Goal: Register for event/course

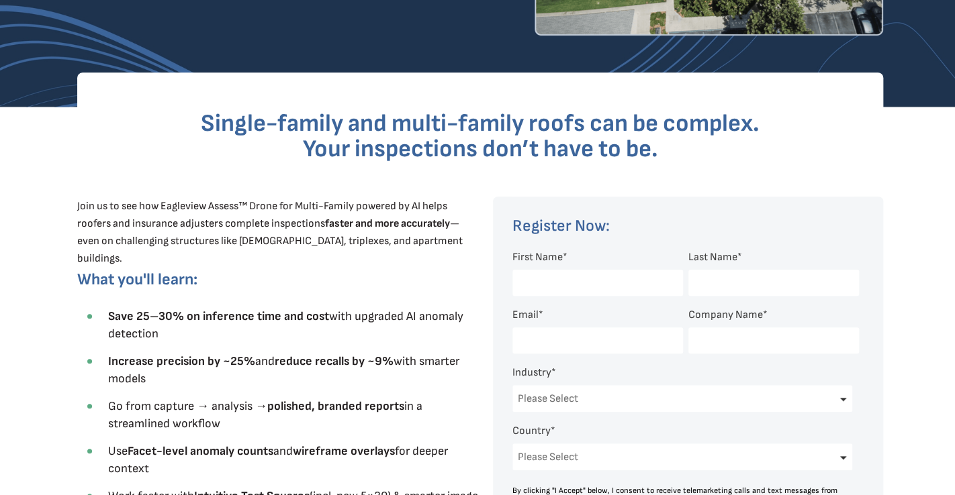
scroll to position [382, 0]
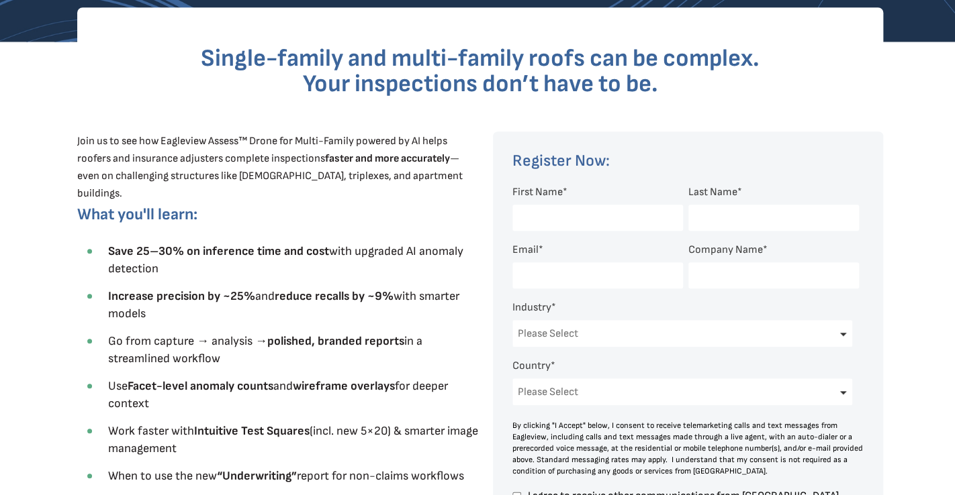
click at [659, 222] on input "First Name *" at bounding box center [597, 218] width 171 height 26
type input "[PERSON_NAME]"
click at [765, 222] on input "Last Name *" at bounding box center [773, 218] width 171 height 26
type input "[PERSON_NAME]"
click at [626, 284] on input "Email *" at bounding box center [597, 275] width 171 height 26
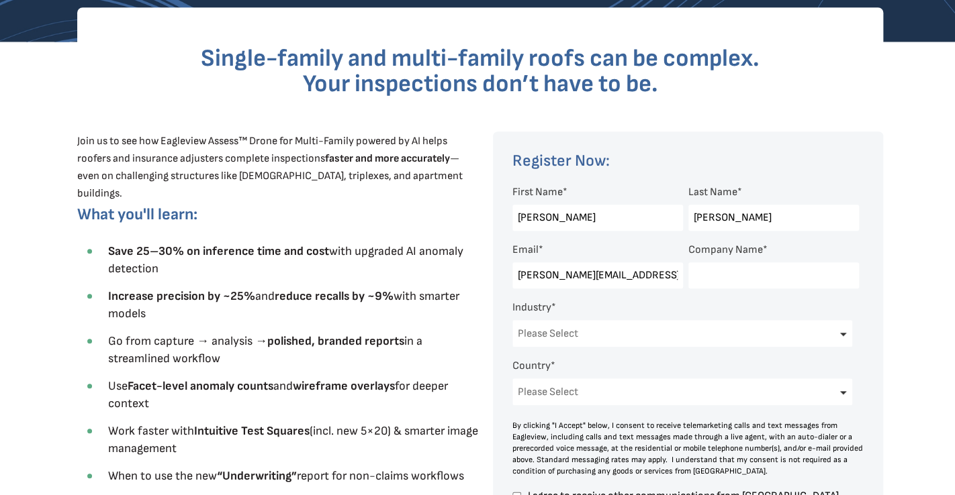
type input "[PERSON_NAME][EMAIL_ADDRESS][DOMAIN_NAME]"
click at [739, 277] on input "Company Name *" at bounding box center [773, 275] width 171 height 26
type input "Golden Rule"
click at [512, 320] on select "Please Select Architects & Engineering Construction Electric/Gas Utilities Gove…" at bounding box center [682, 333] width 340 height 27
select select "Construction"
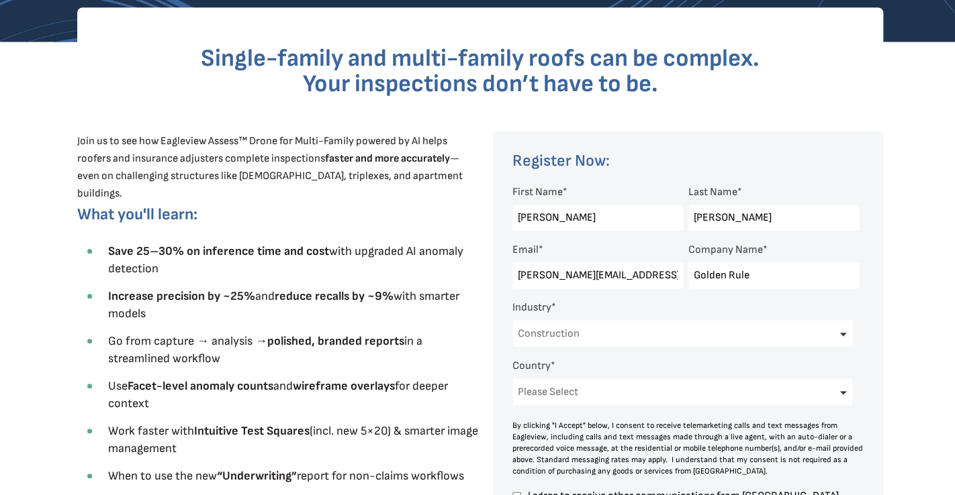
click option "Construction" at bounding box center [0, 0] width 0 height 0
click at [512, 379] on select "Please Select [GEOGRAPHIC_DATA] [GEOGRAPHIC_DATA] [GEOGRAPHIC_DATA] [GEOGRAPHIC…" at bounding box center [682, 392] width 340 height 27
select select "[GEOGRAPHIC_DATA]"
click option "[GEOGRAPHIC_DATA]" at bounding box center [0, 0] width 0 height 0
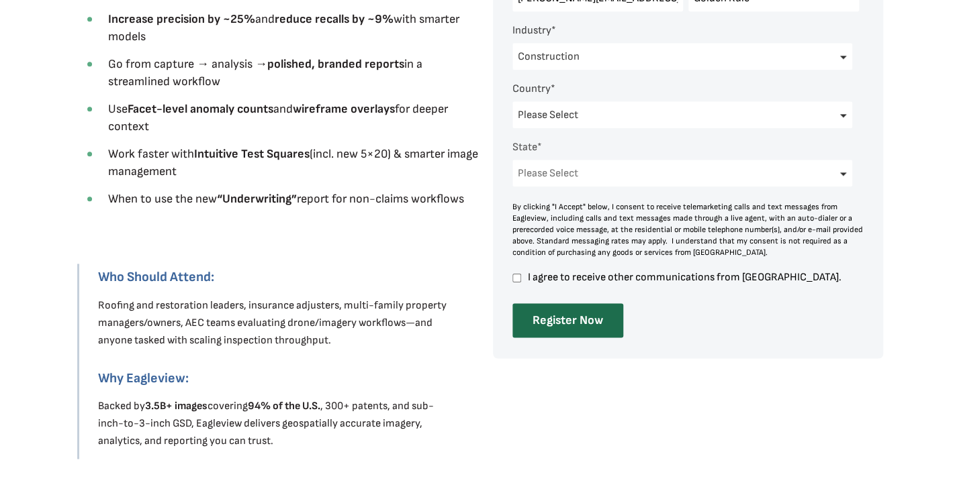
scroll to position [570, 0]
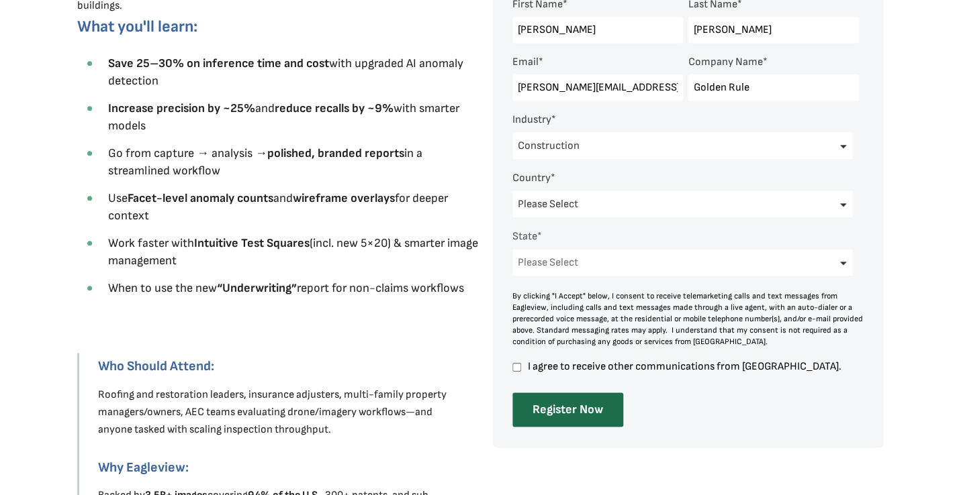
click at [512, 249] on select "Please Select [US_STATE] [US_STATE] [GEOGRAPHIC_DATA] [US_STATE] [US_STATE] [GE…" at bounding box center [682, 262] width 340 height 27
select select "[US_STATE]"
click option "[US_STATE]" at bounding box center [0, 0] width 0 height 0
click at [518, 367] on input "I agree to receive other communications from [GEOGRAPHIC_DATA]." at bounding box center [516, 367] width 9 height 12
checkbox input "true"
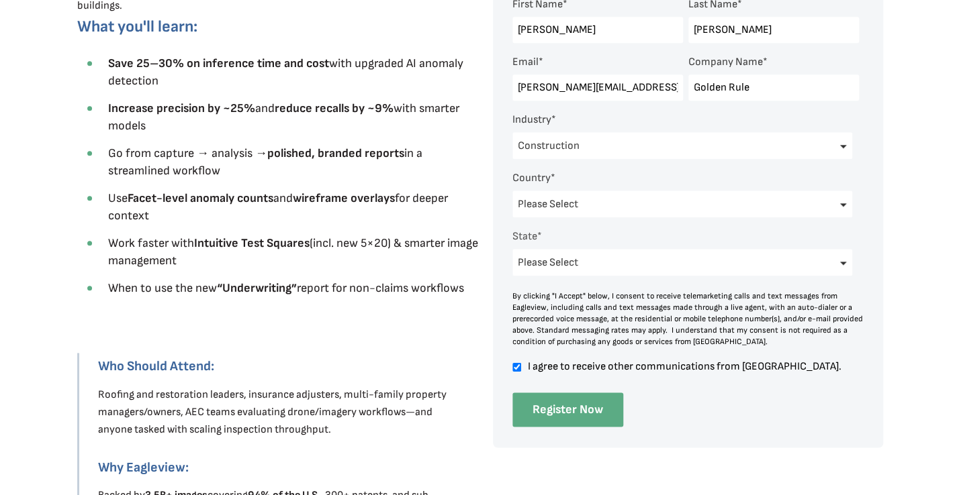
click at [574, 412] on input "Register Now" at bounding box center [567, 410] width 111 height 34
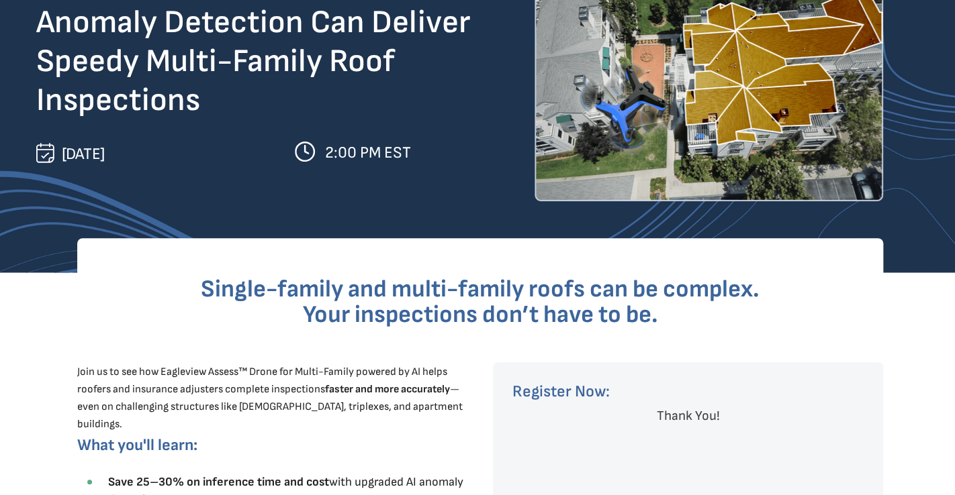
scroll to position [0, 0]
